Goal: Task Accomplishment & Management: Use online tool/utility

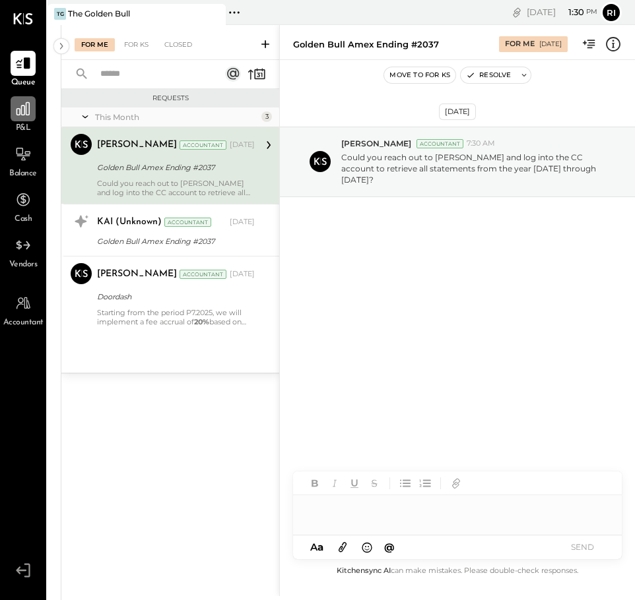
click at [16, 120] on div at bounding box center [23, 108] width 25 height 25
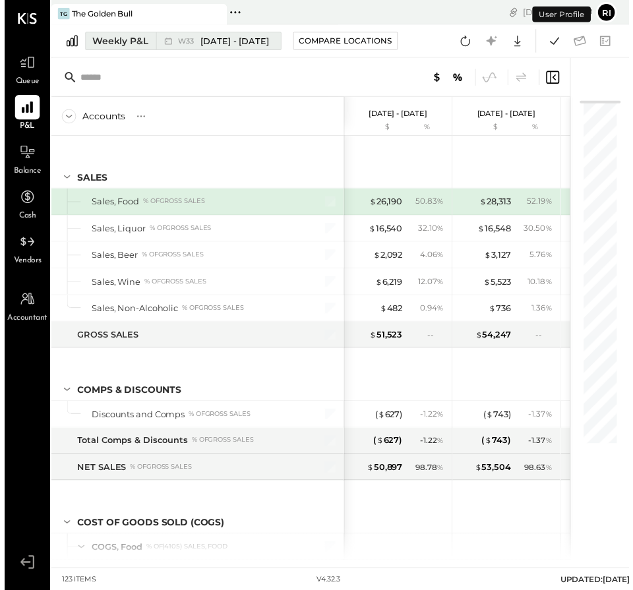
click at [208, 46] on span "[DATE] - [DATE]" at bounding box center [233, 42] width 69 height 13
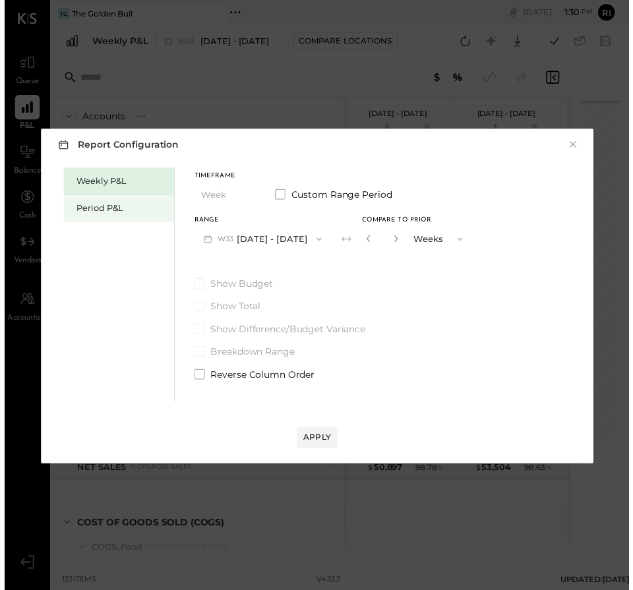
click at [137, 205] on div "Period P&L" at bounding box center [119, 211] width 92 height 13
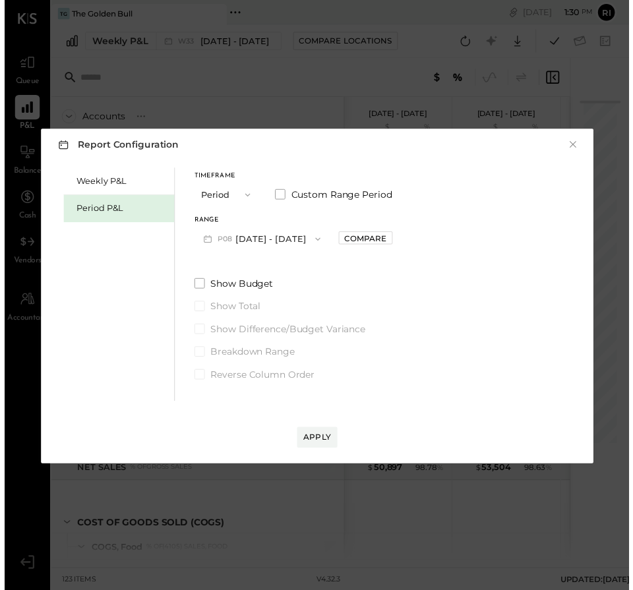
click at [221, 199] on button "Period" at bounding box center [226, 197] width 66 height 24
click at [294, 156] on div "Report Configuration × Weekly P&L Period P&L Timeframe Period Period Quarter YT…" at bounding box center [317, 301] width 561 height 340
click at [299, 237] on button "P08 [DATE] - [DATE]" at bounding box center [261, 242] width 137 height 24
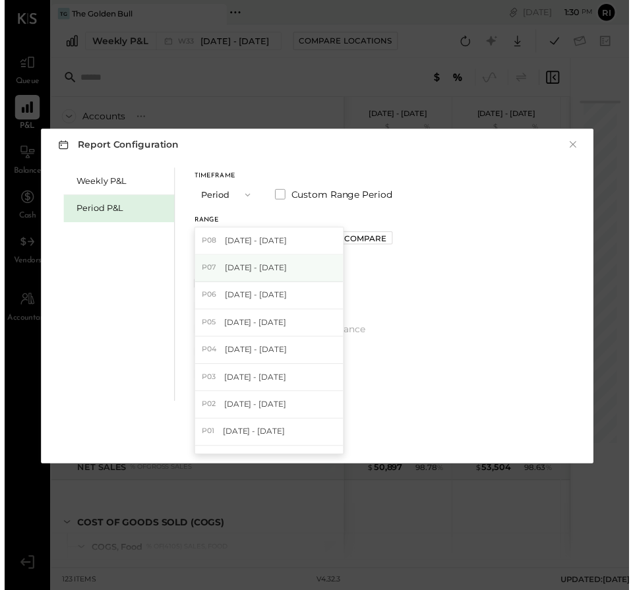
click at [313, 266] on div "P07 [DATE] - [DATE]" at bounding box center [268, 273] width 150 height 28
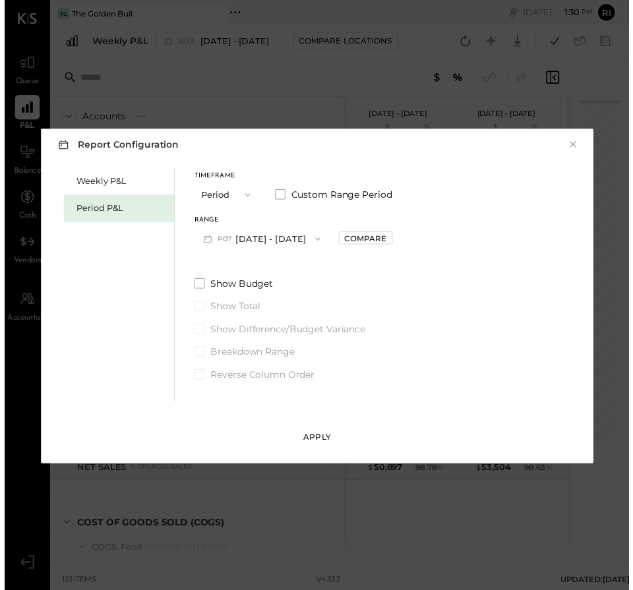
click at [319, 438] on div "Apply" at bounding box center [317, 443] width 28 height 11
